Goal: Transaction & Acquisition: Download file/media

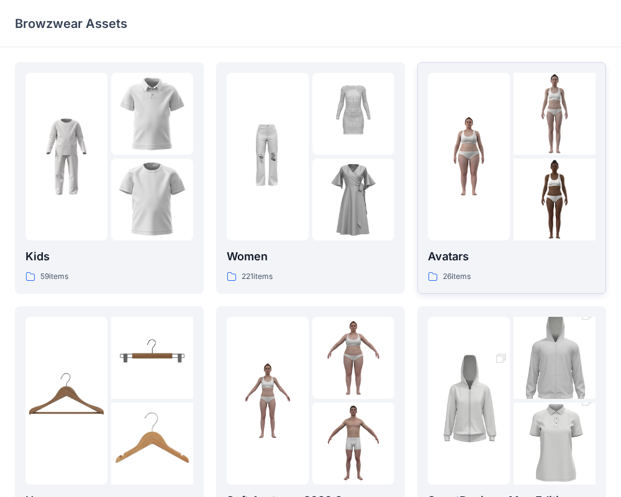
scroll to position [11, 0]
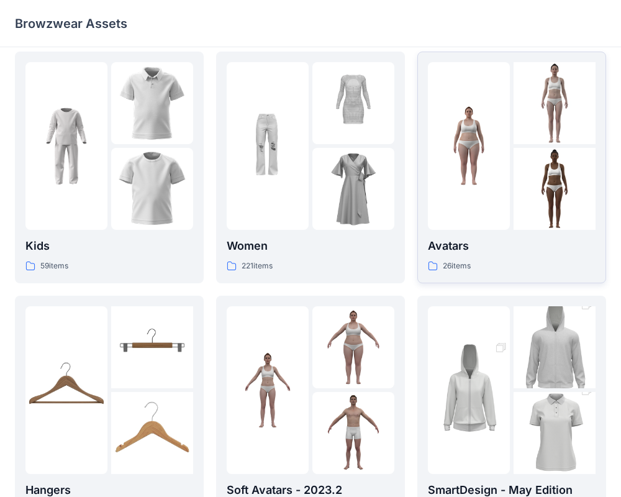
click at [473, 164] on img at bounding box center [469, 146] width 82 height 82
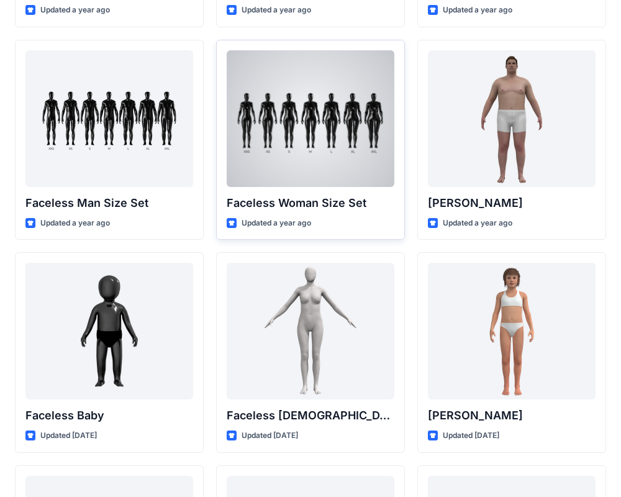
scroll to position [650, 0]
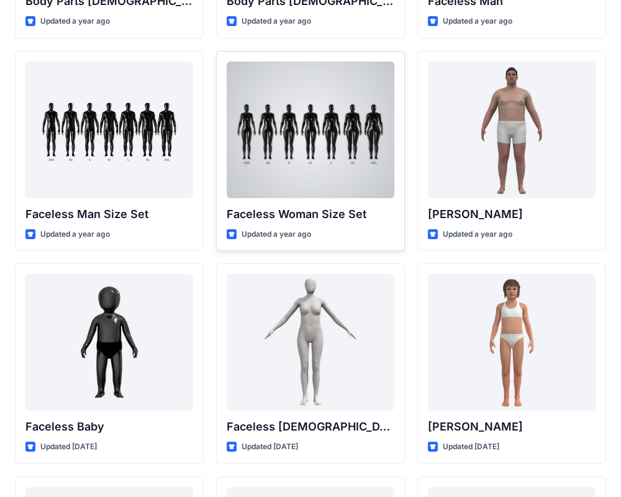
click at [362, 84] on div at bounding box center [311, 130] width 168 height 137
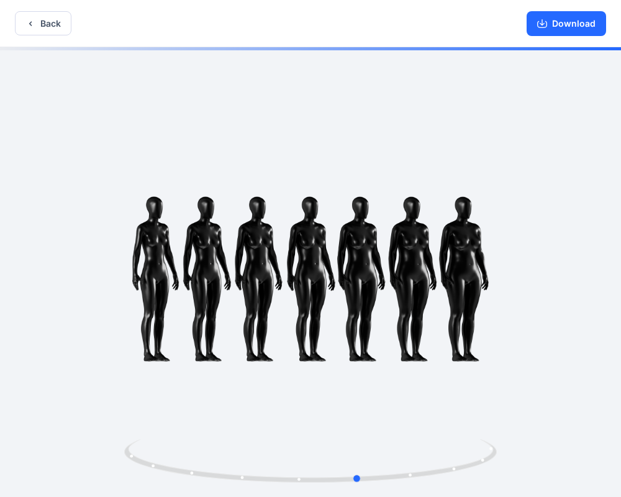
drag, startPoint x: 438, startPoint y: 208, endPoint x: 506, endPoint y: 188, distance: 70.6
click at [506, 188] on div at bounding box center [310, 273] width 621 height 452
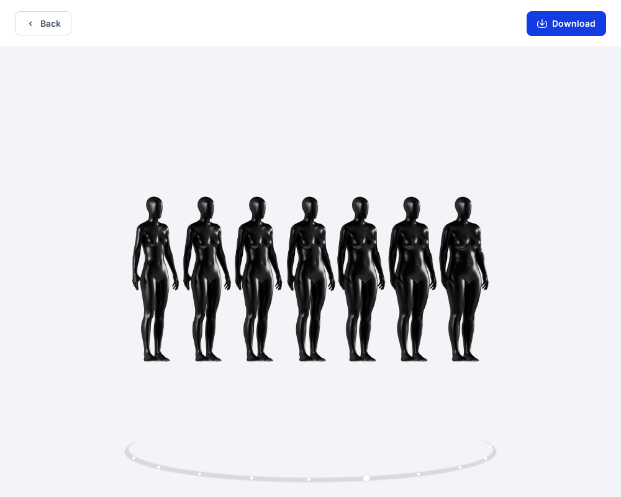
click at [546, 25] on icon "button" at bounding box center [542, 24] width 10 height 10
click at [52, 21] on button "Back" at bounding box center [43, 23] width 57 height 24
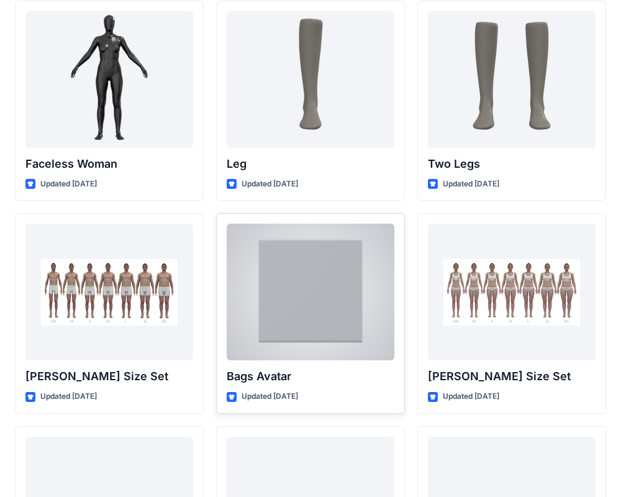
scroll to position [1127, 0]
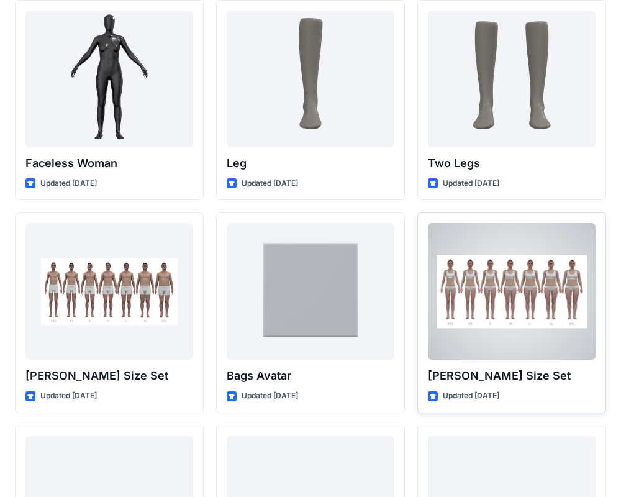
click at [531, 276] on div at bounding box center [512, 291] width 168 height 137
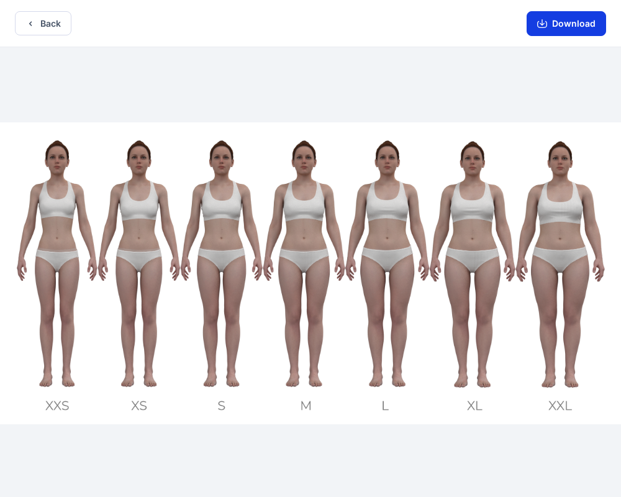
click at [569, 25] on button "Download" at bounding box center [567, 23] width 80 height 25
click at [61, 24] on button "Back" at bounding box center [43, 23] width 57 height 24
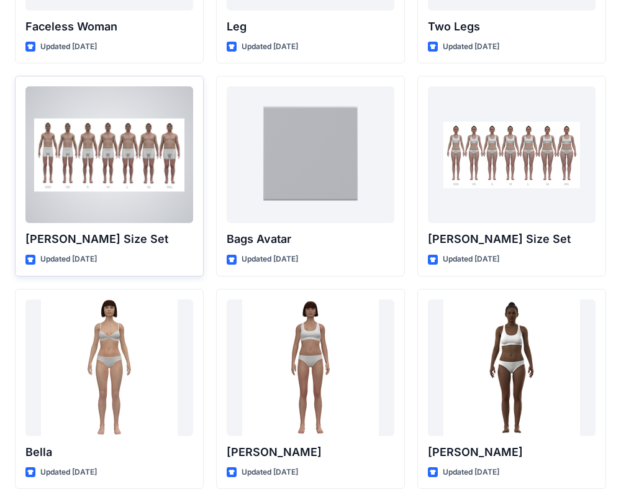
scroll to position [1483, 0]
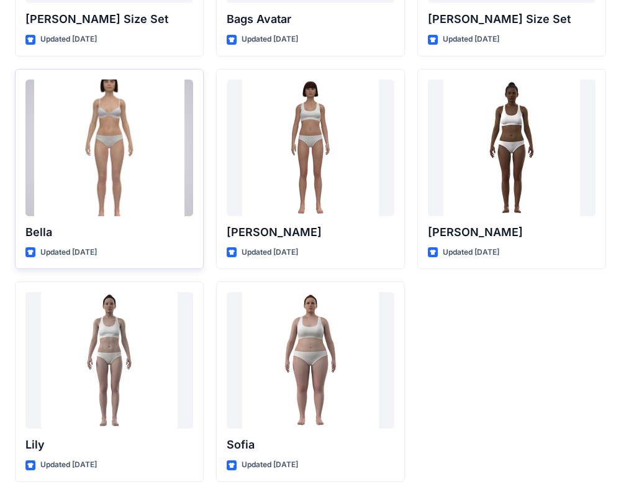
click at [104, 174] on div at bounding box center [109, 148] width 168 height 137
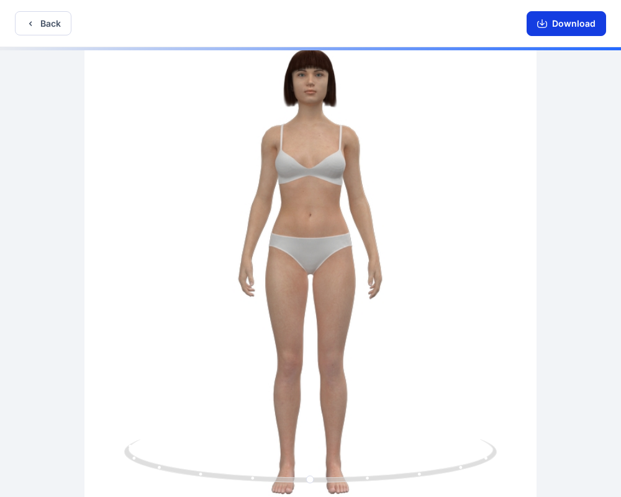
click at [574, 26] on button "Download" at bounding box center [567, 23] width 80 height 25
click at [34, 25] on icon "button" at bounding box center [30, 24] width 10 height 10
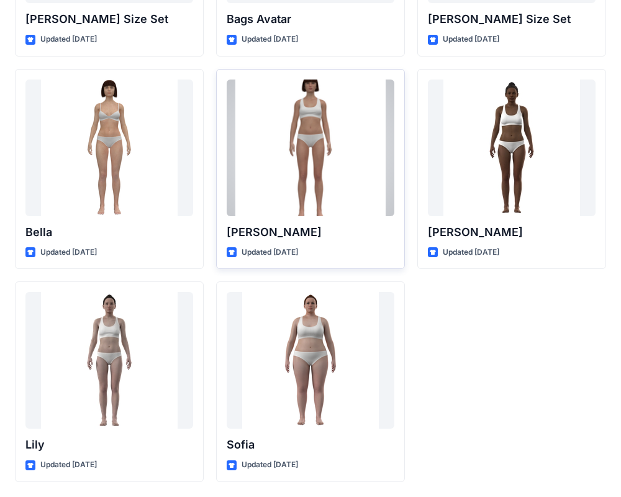
click at [359, 150] on div at bounding box center [311, 148] width 168 height 137
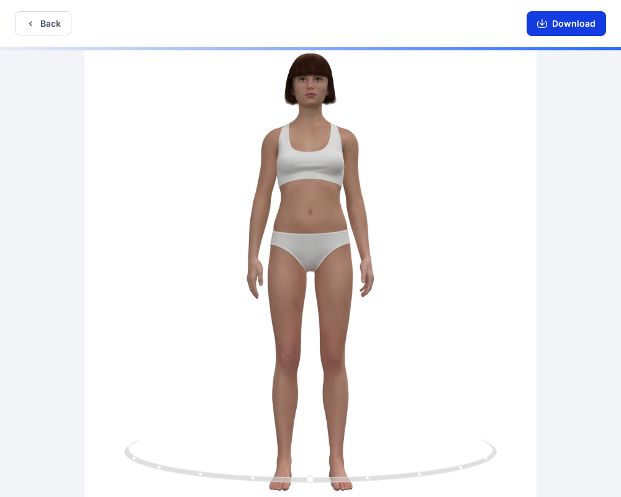
click at [572, 25] on button "Download" at bounding box center [567, 23] width 80 height 25
click at [46, 25] on button "Back" at bounding box center [43, 23] width 57 height 24
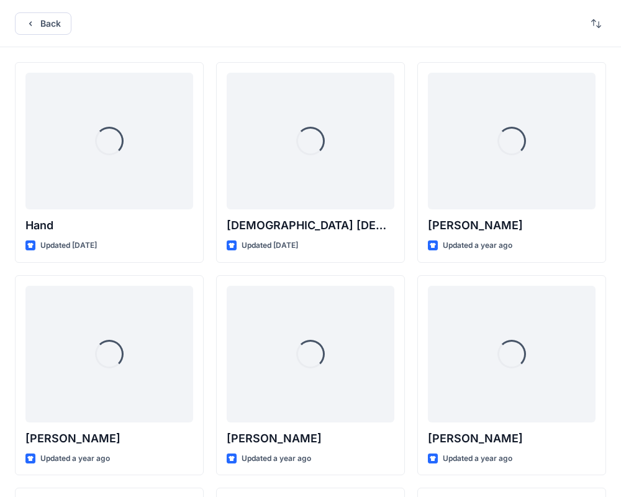
scroll to position [1483, 0]
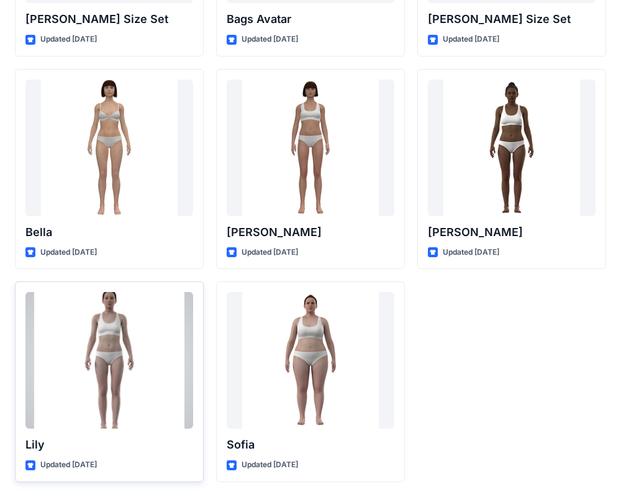
click at [141, 339] on div at bounding box center [109, 360] width 168 height 137
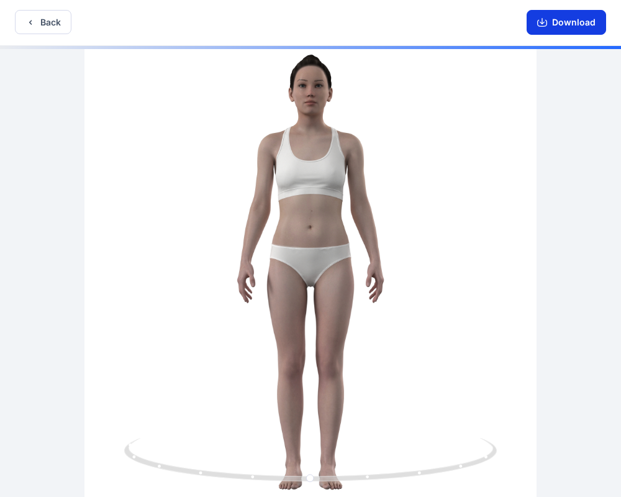
scroll to position [2, 0]
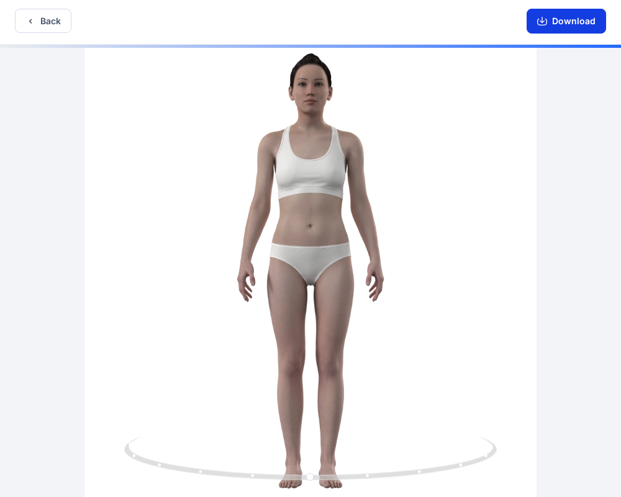
click at [555, 24] on button "Download" at bounding box center [567, 21] width 80 height 25
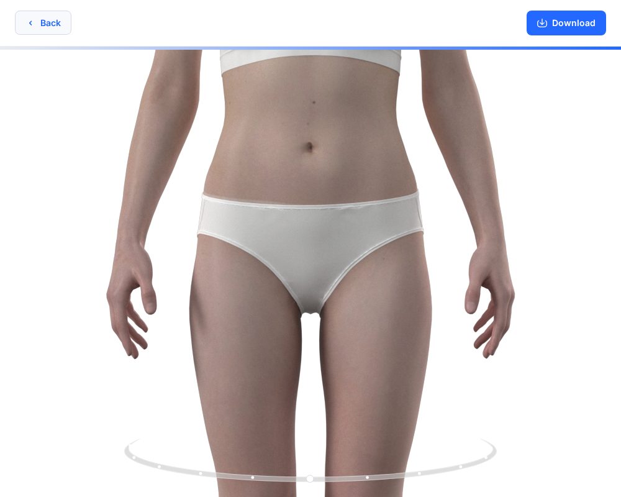
scroll to position [0, 0]
click at [31, 24] on icon "button" at bounding box center [30, 23] width 10 height 10
